Goal: Find specific page/section: Find specific page/section

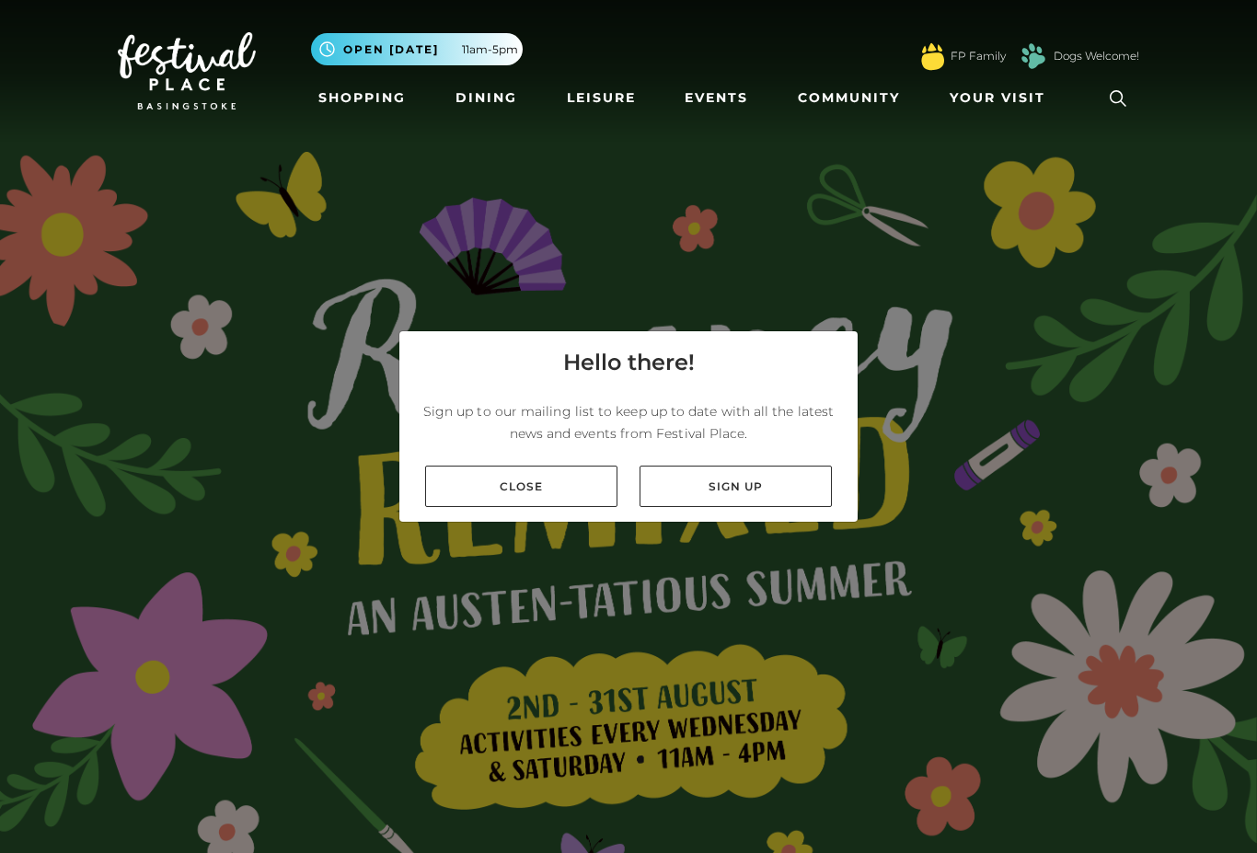
click at [544, 507] on link "Close" at bounding box center [521, 486] width 192 height 41
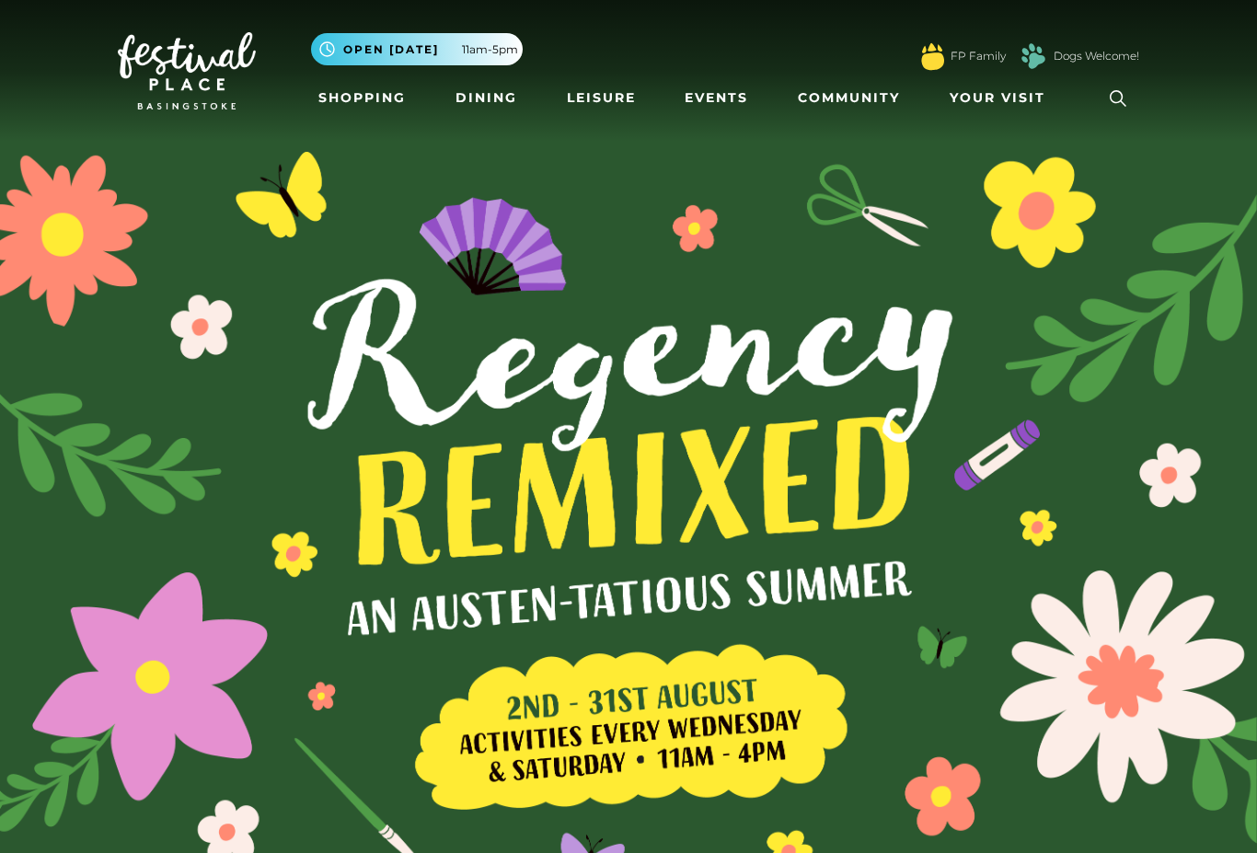
click at [380, 110] on link "Shopping" at bounding box center [362, 98] width 102 height 34
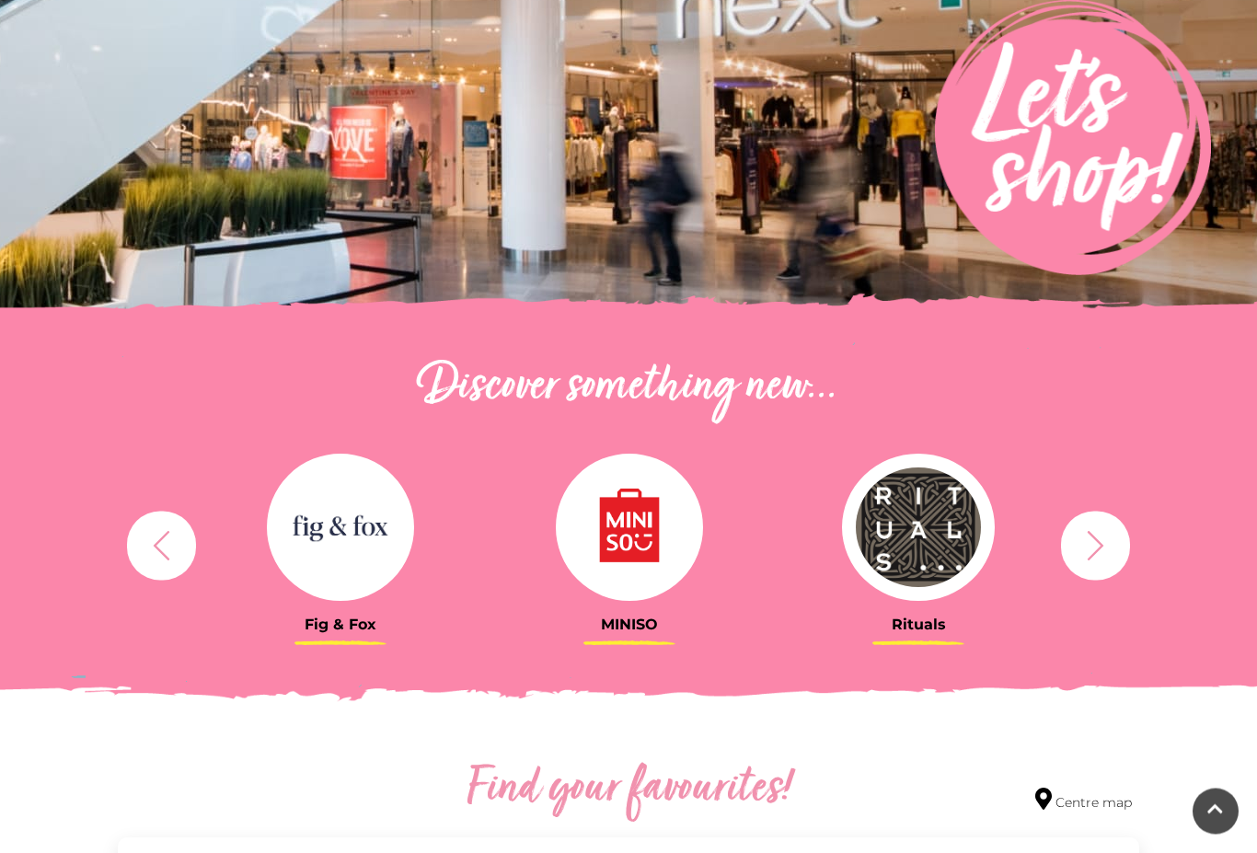
scroll to position [323, 0]
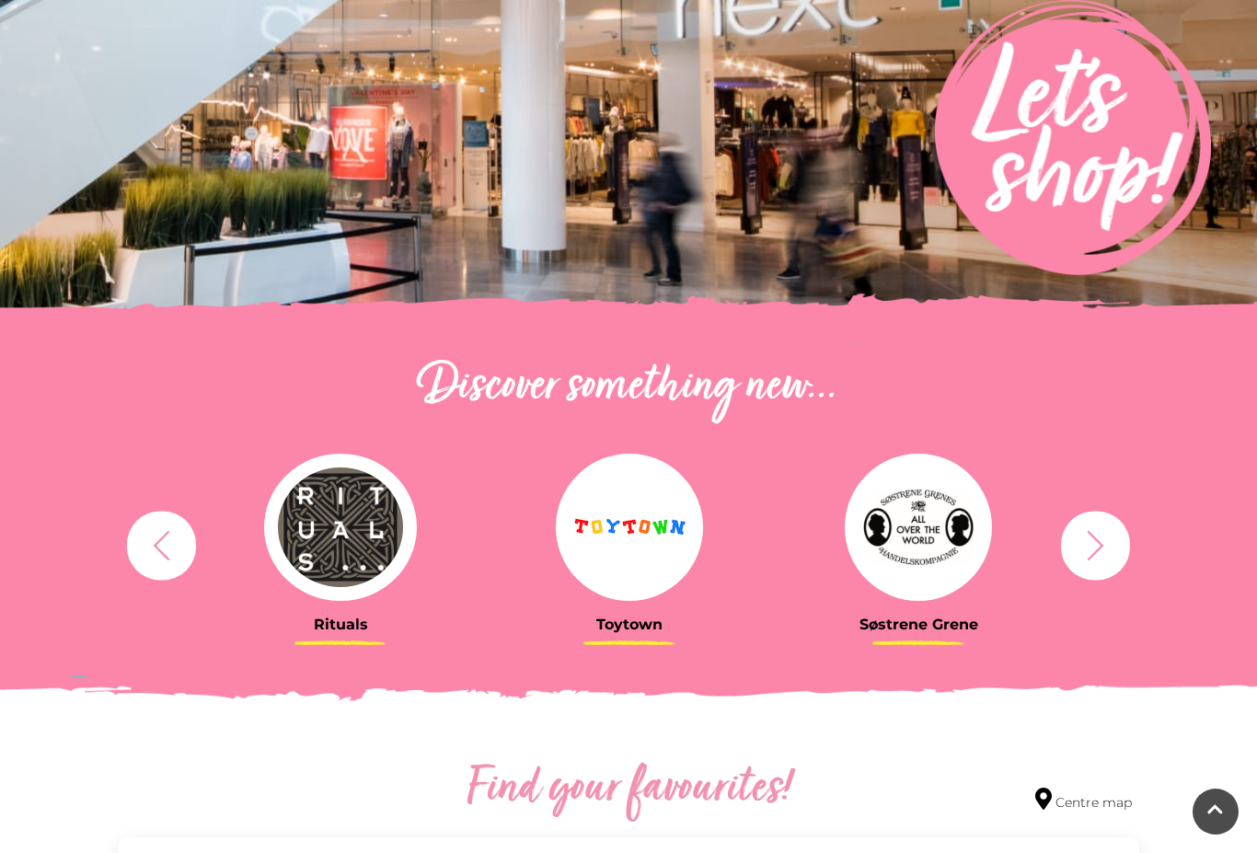
click at [348, 529] on img at bounding box center [340, 527] width 153 height 147
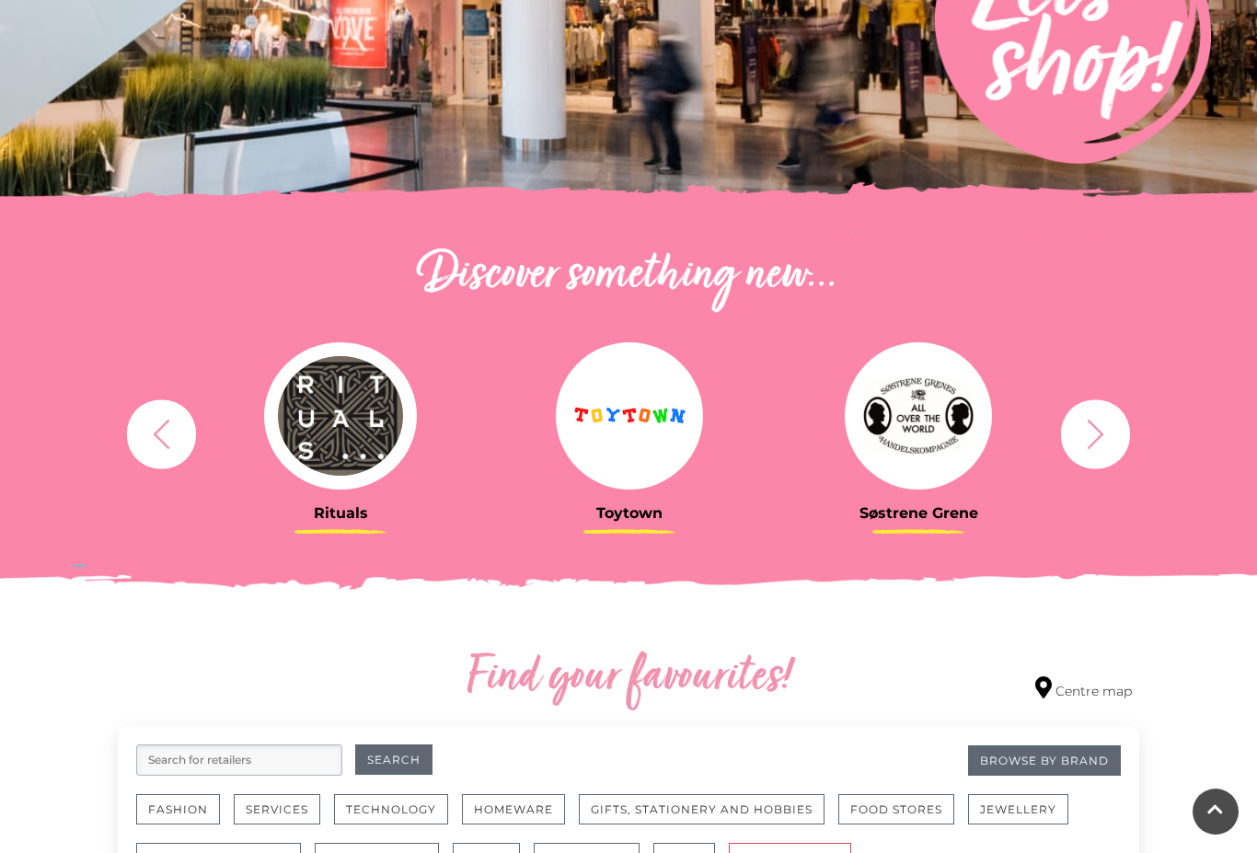
scroll to position [438, 0]
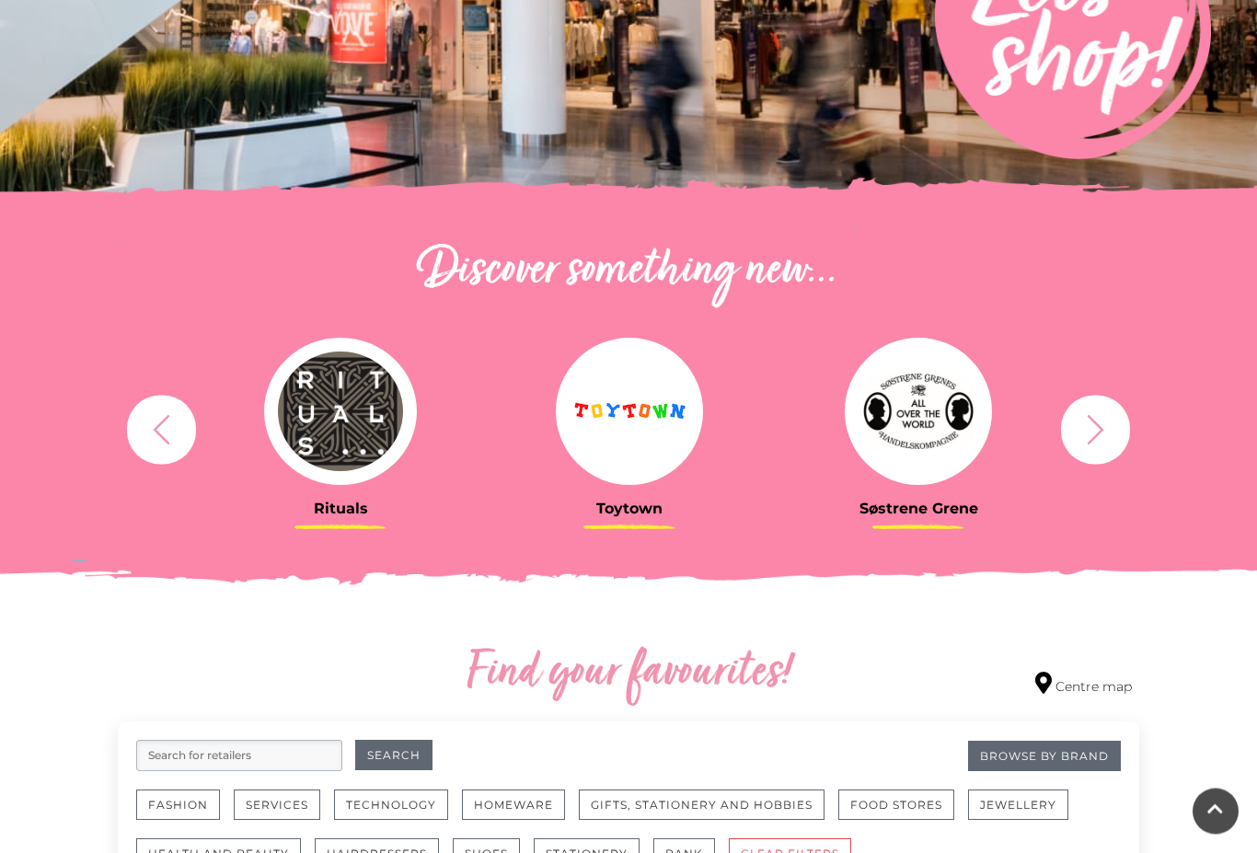
click at [1096, 439] on icon "button" at bounding box center [1096, 430] width 34 height 34
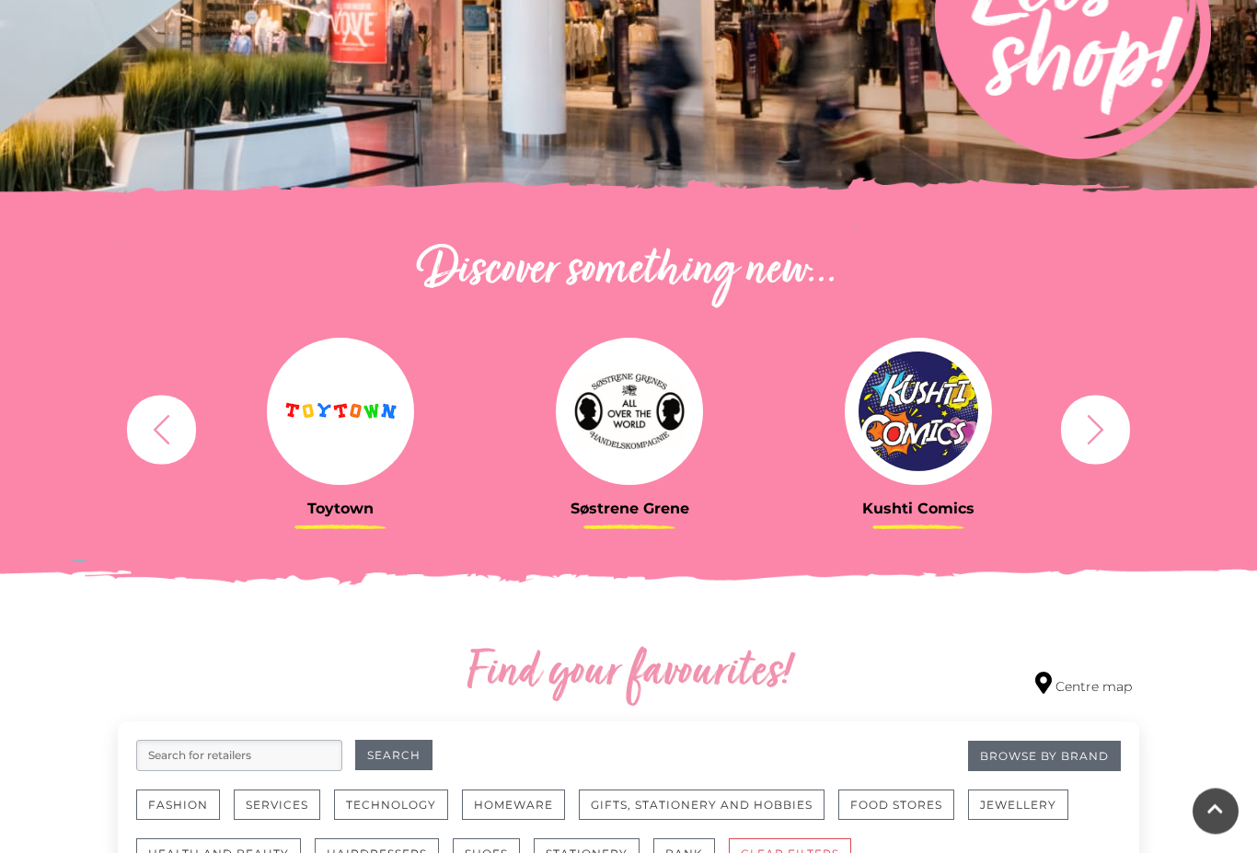
click at [627, 432] on img at bounding box center [629, 412] width 147 height 147
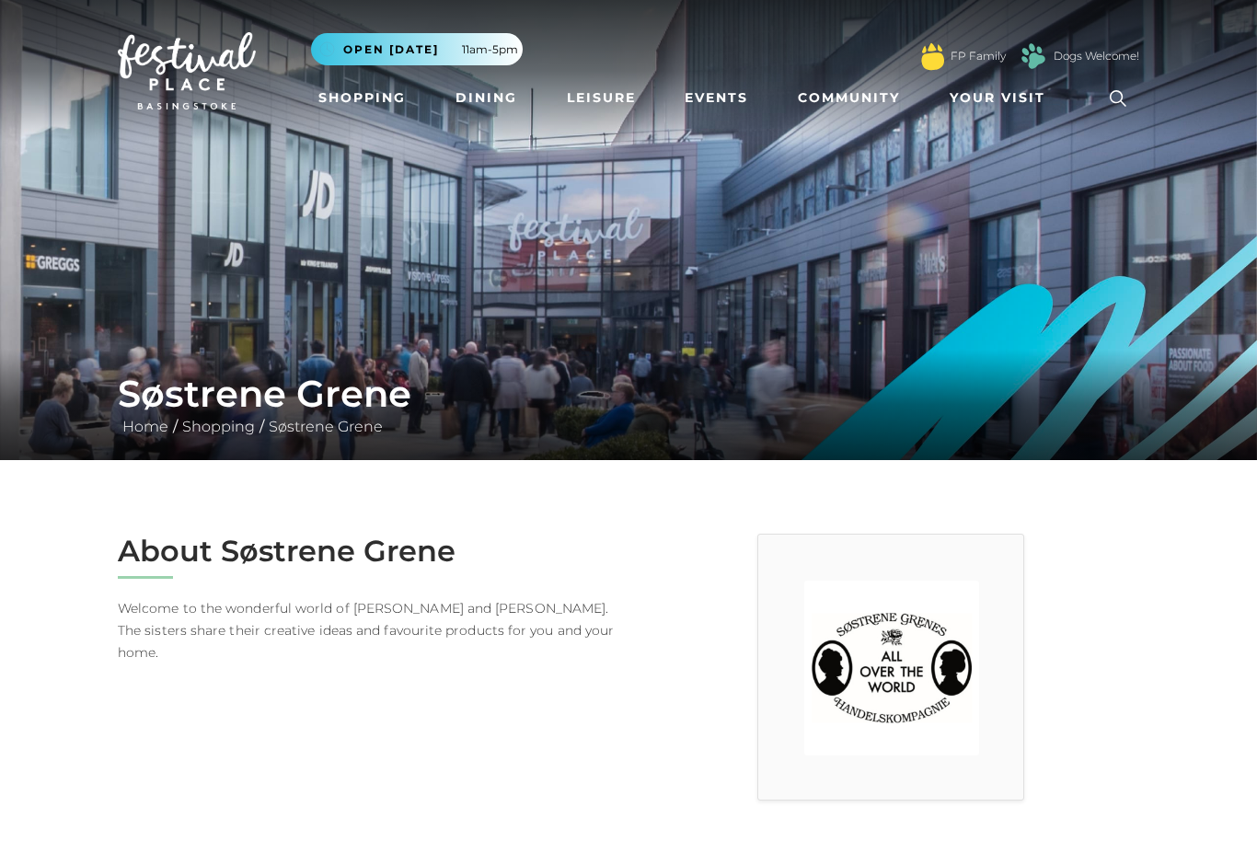
click at [578, 237] on img at bounding box center [628, 230] width 1257 height 460
